Goal: Communication & Community: Answer question/provide support

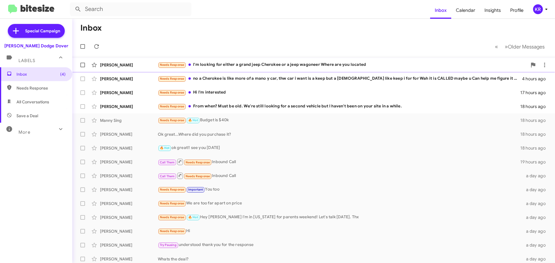
click at [304, 64] on div "Needs Response I'm looking for either a grand jeep Cherokee or a jeep wagoneer …" at bounding box center [342, 65] width 369 height 7
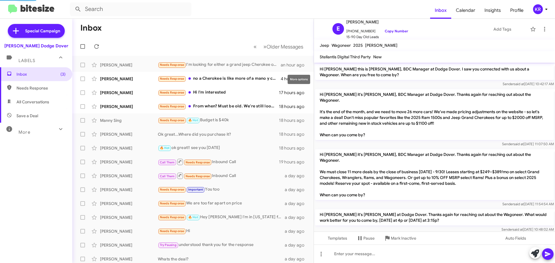
scroll to position [56, 0]
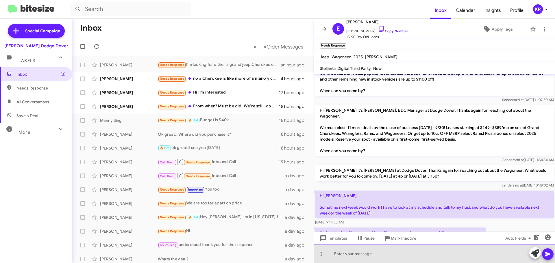
click at [390, 251] on div at bounding box center [434, 254] width 241 height 18
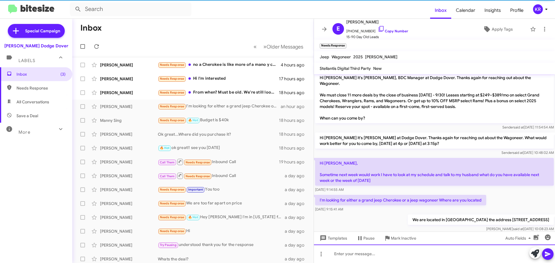
scroll to position [77, 0]
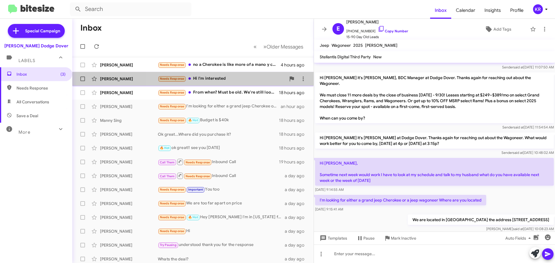
click at [230, 81] on div "Needs Response Hi I'm interested" at bounding box center [222, 78] width 128 height 7
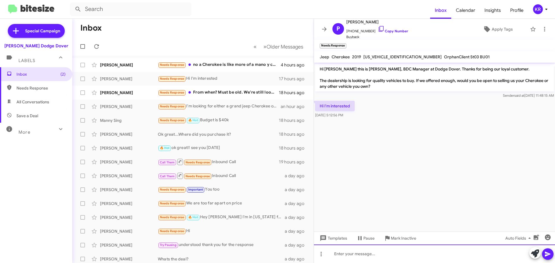
click at [395, 251] on div at bounding box center [434, 254] width 241 height 18
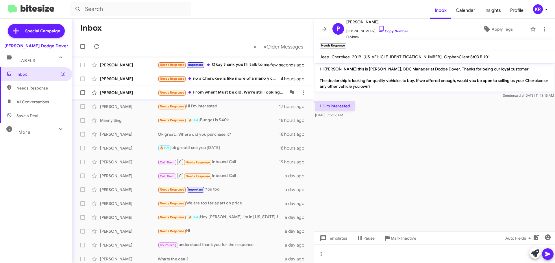
click at [196, 91] on div "Needs Response From when? Must be old. We're still looking for a second vehicle…" at bounding box center [222, 92] width 128 height 7
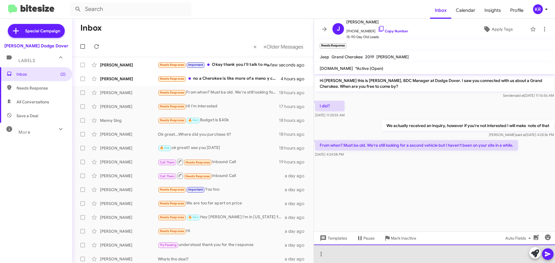
click at [383, 250] on div at bounding box center [434, 254] width 241 height 18
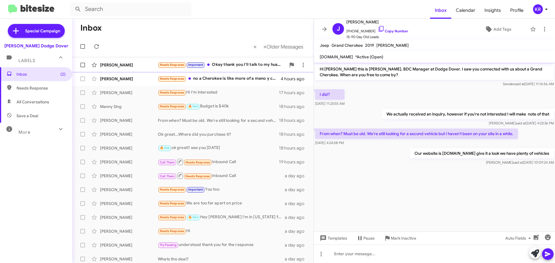
click at [245, 62] on div "Needs Response Important Okay thank you I'll talk to my husband" at bounding box center [222, 65] width 128 height 7
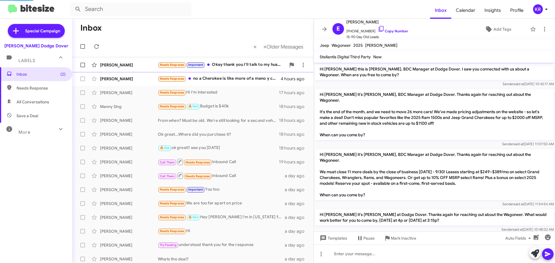
scroll to position [98, 0]
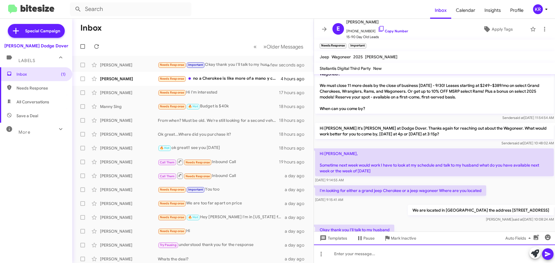
click at [389, 259] on div at bounding box center [434, 254] width 241 height 18
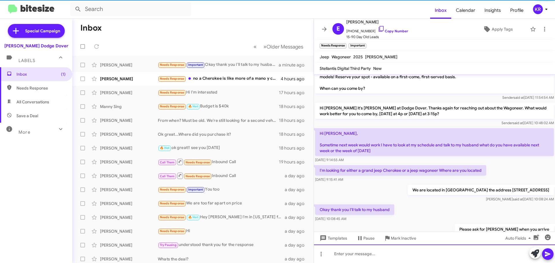
scroll to position [131, 0]
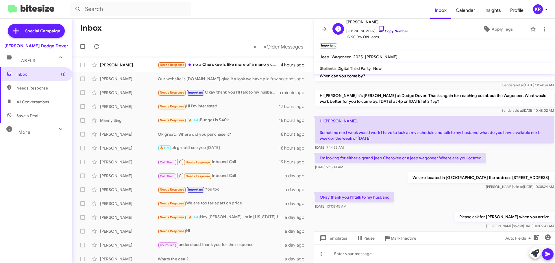
click at [391, 29] on link "Copy Number" at bounding box center [393, 31] width 30 height 4
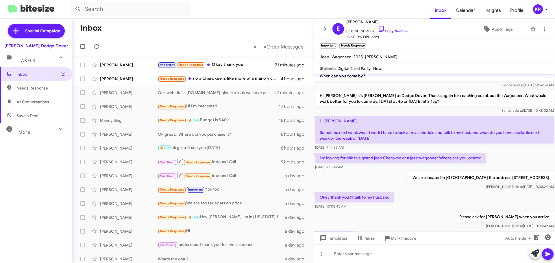
scroll to position [0, 0]
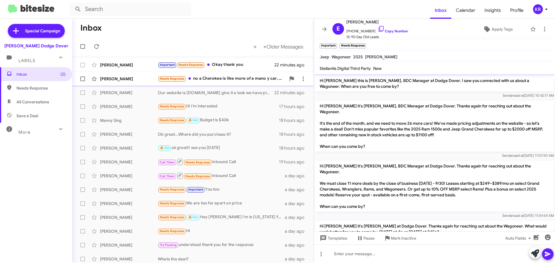
click at [224, 78] on div "Needs Response no a Cherokee is like more of a mano y car, thw car i want is a …" at bounding box center [222, 78] width 128 height 7
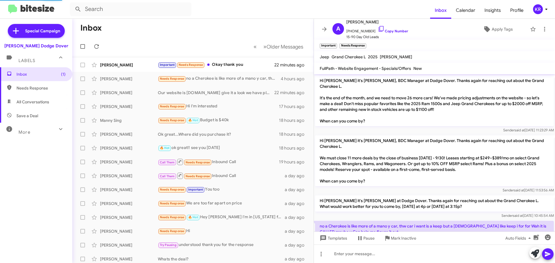
scroll to position [8, 0]
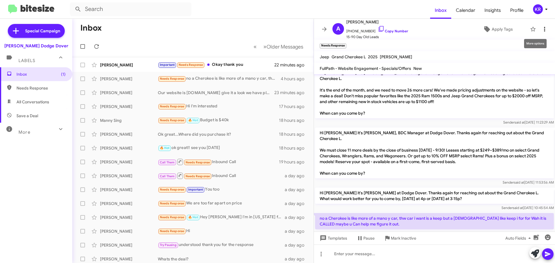
click at [544, 28] on icon at bounding box center [544, 29] width 1 height 5
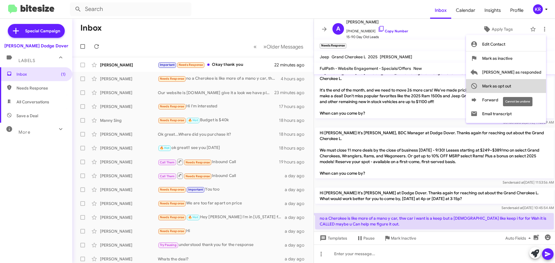
click at [511, 83] on span "Mark as opt out" at bounding box center [496, 86] width 29 height 14
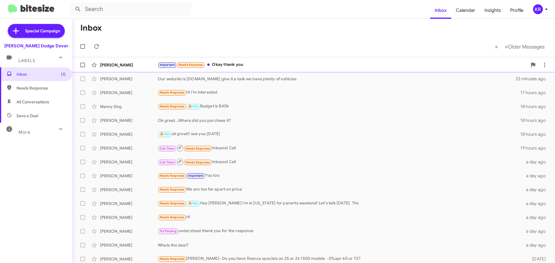
click at [252, 63] on div "Important Needs Response Okay thank you" at bounding box center [342, 65] width 369 height 7
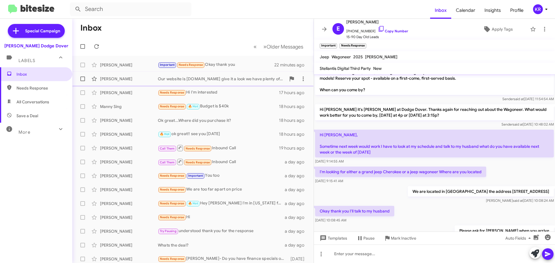
scroll to position [117, 0]
click at [325, 29] on icon at bounding box center [324, 29] width 5 height 4
